Goal: Find specific page/section: Locate a particular part of the current website

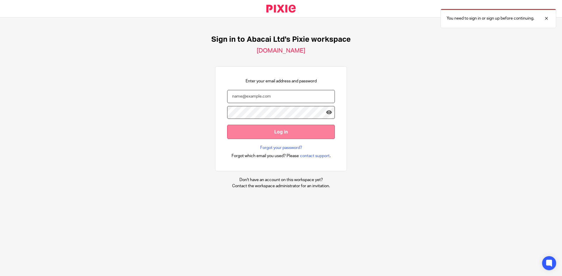
type input "hedyeh@abacai.co.uk"
click at [260, 126] on input "Log in" at bounding box center [281, 132] width 108 height 14
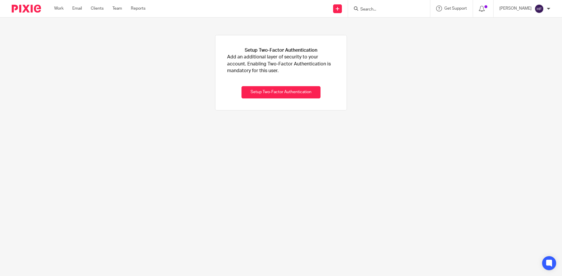
click at [387, 10] on input "Search" at bounding box center [386, 9] width 53 height 5
click at [379, 11] on input "Search" at bounding box center [386, 9] width 53 height 5
type input "perfect"
click at [403, 19] on link at bounding box center [394, 22] width 73 height 9
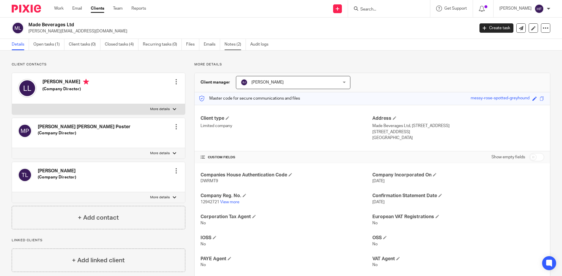
click at [238, 43] on link "Notes (2)" at bounding box center [234, 44] width 21 height 11
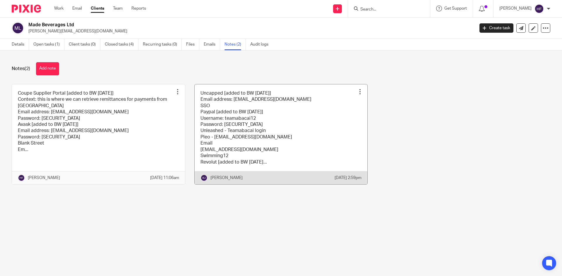
click at [271, 128] on link at bounding box center [281, 135] width 173 height 100
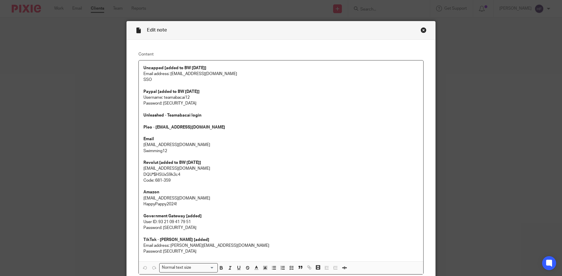
scroll to position [2, 0]
